Goal: Task Accomplishment & Management: Complete application form

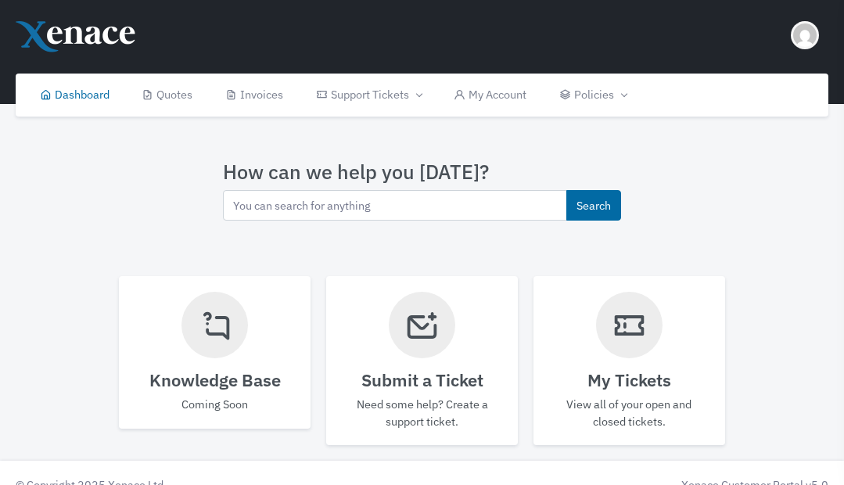
click at [423, 351] on icon at bounding box center [422, 325] width 35 height 53
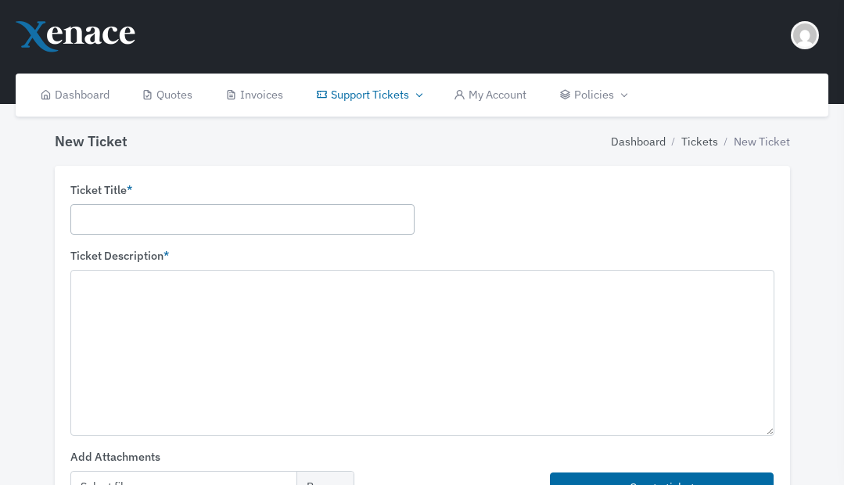
click at [195, 219] on input "text" at bounding box center [242, 219] width 344 height 31
click at [351, 219] on input "Yealink T55A phone keep logging out of my account" at bounding box center [242, 219] width 344 height 31
type input "Yealink T55A phone"
click at [160, 297] on textarea at bounding box center [422, 352] width 704 height 165
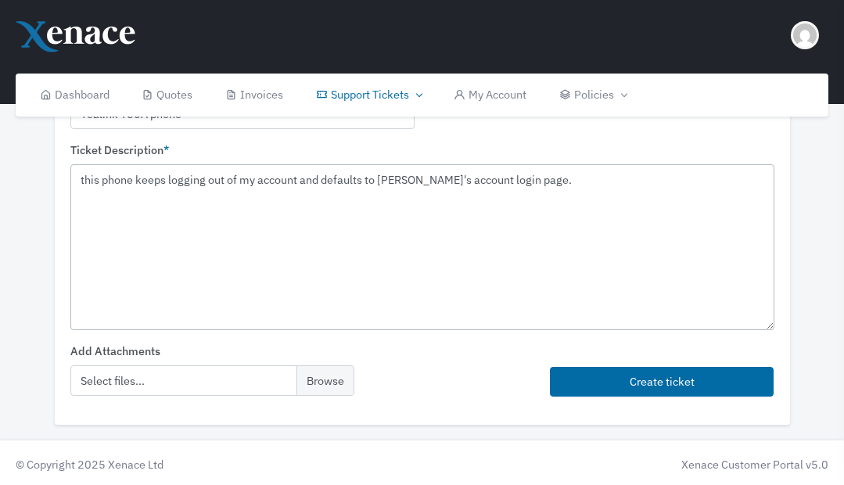
scroll to position [108, 0]
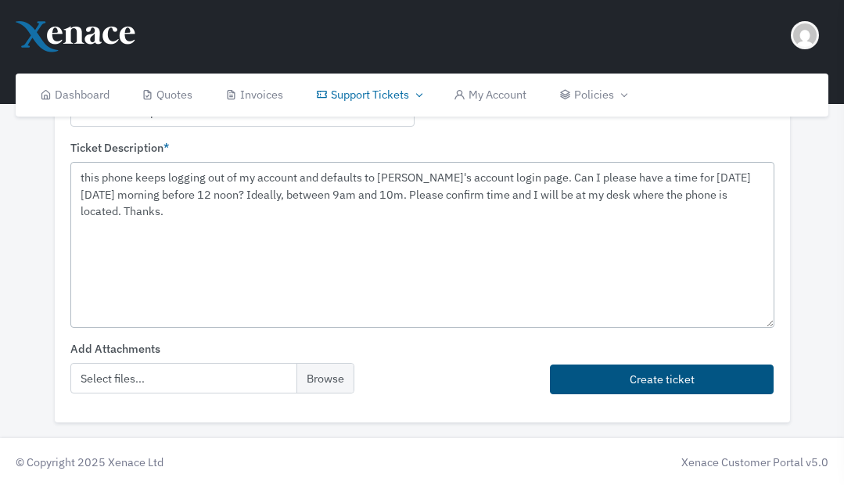
type textarea "this phone keeps logging out of my account and defaults to [PERSON_NAME]'s acco…"
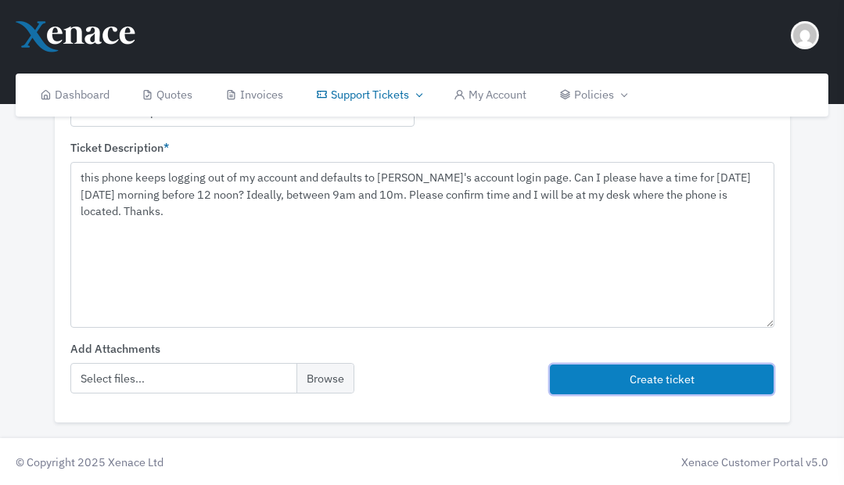
click at [654, 380] on button "Create ticket" at bounding box center [662, 380] width 225 height 31
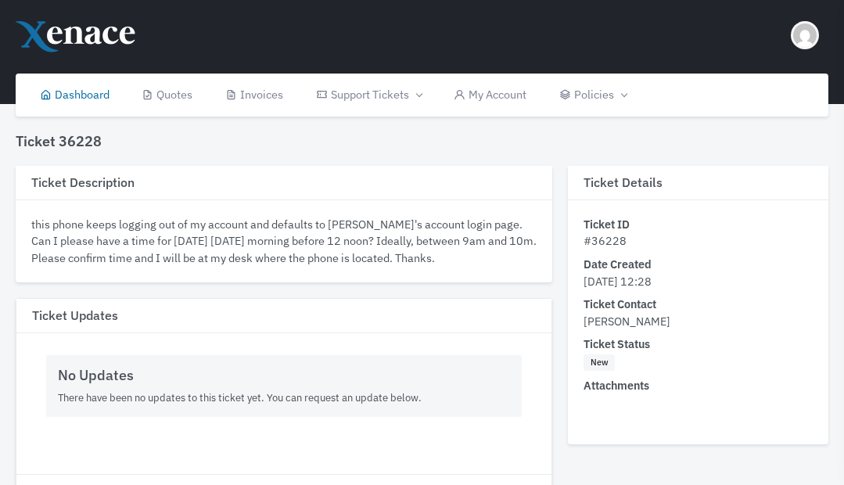
click at [95, 96] on link "Dashboard" at bounding box center [74, 95] width 103 height 43
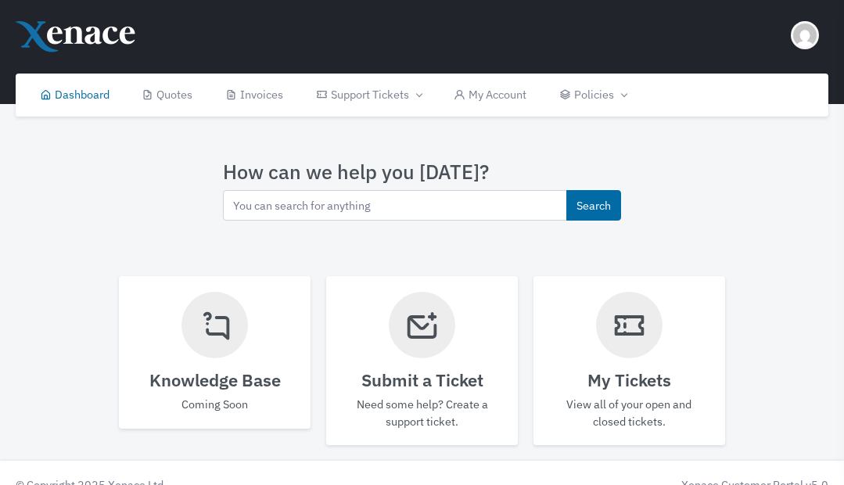
click at [424, 328] on icon at bounding box center [422, 325] width 35 height 53
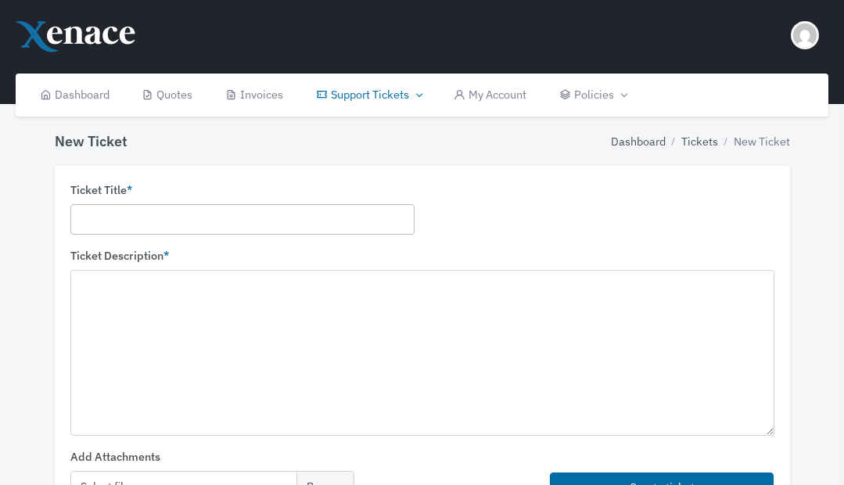
click at [190, 223] on input "text" at bounding box center [242, 219] width 344 height 31
type input "P"
type input "Scan to email stopped working on my office computer again"
click at [123, 287] on textarea at bounding box center [422, 352] width 704 height 165
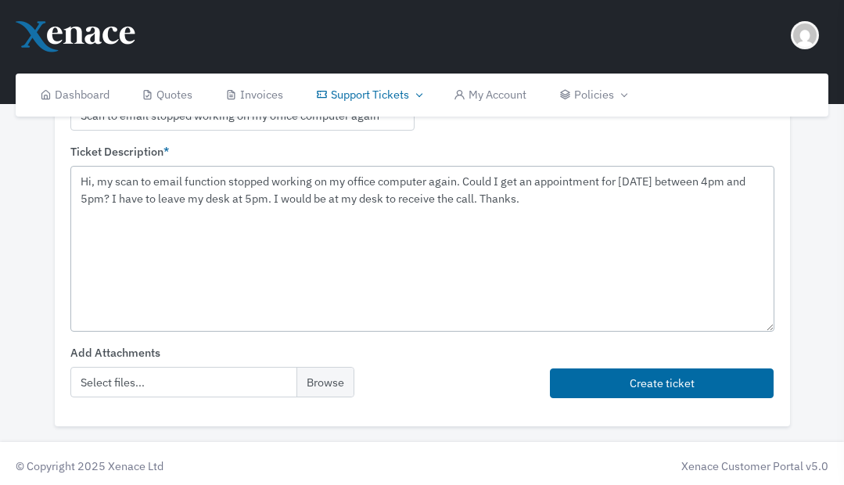
scroll to position [108, 0]
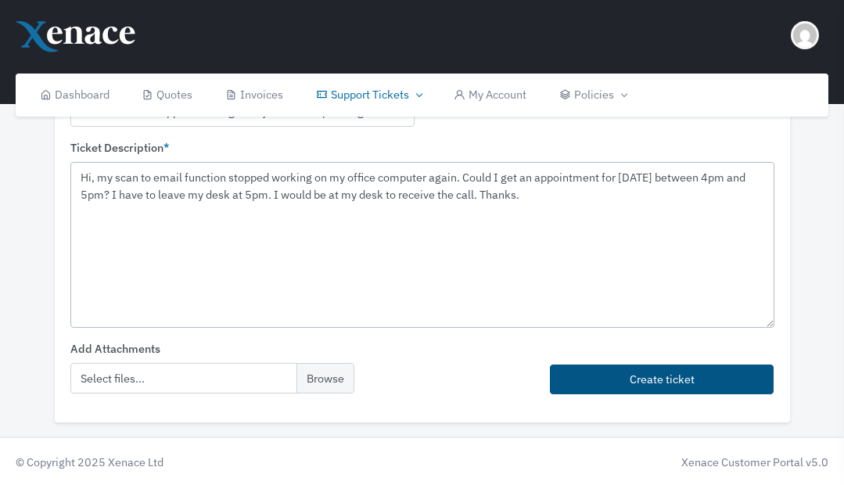
type textarea "Hi, my scan to email function stopped working on my office computer again. Coul…"
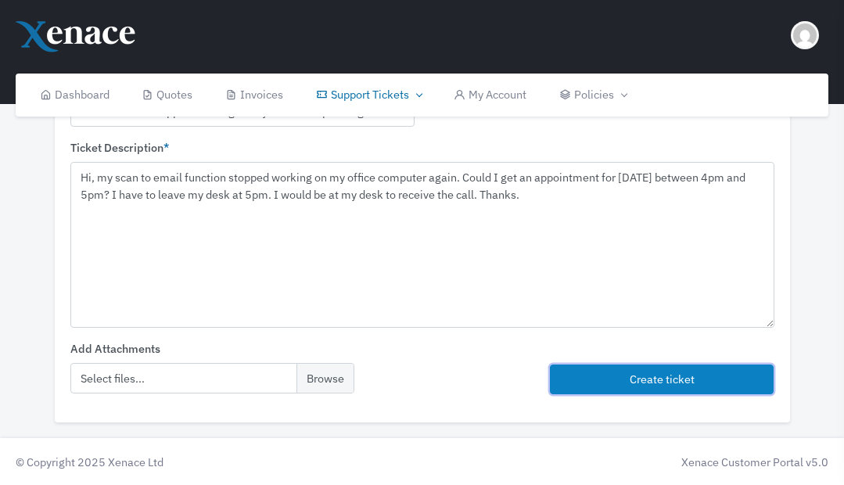
click at [625, 384] on button "Create ticket" at bounding box center [662, 380] width 225 height 31
